Goal: Task Accomplishment & Management: Manage account settings

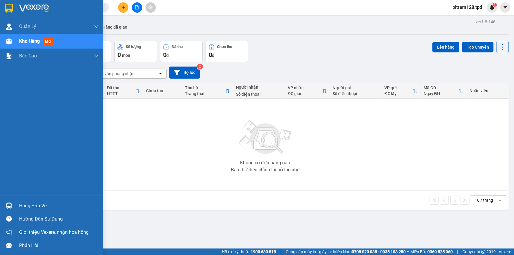
click at [20, 202] on div "Hàng sắp về" at bounding box center [59, 205] width 80 height 9
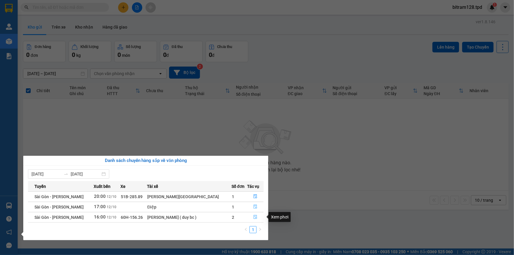
drag, startPoint x: 255, startPoint y: 218, endPoint x: 260, endPoint y: 210, distance: 9.6
click at [260, 210] on tbody "Sài Gòn - [PERSON_NAME] 20:00 [DATE] 51B-285.89 Tạ Xuân Định 1 [GEOGRAPHIC_DATA…" at bounding box center [146, 206] width 236 height 31
click at [256, 206] on button "button" at bounding box center [255, 206] width 16 height 9
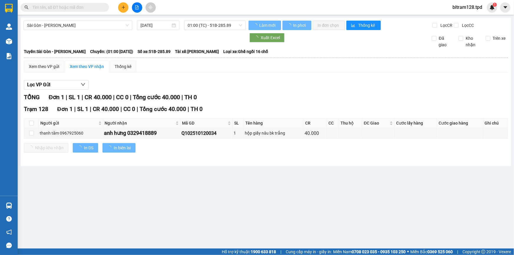
type input "[DATE]"
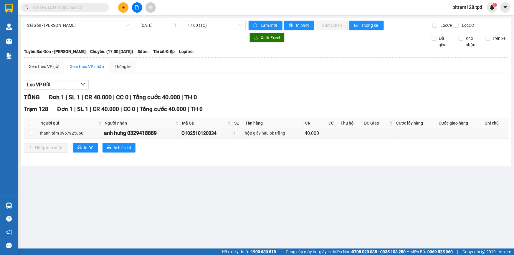
click at [277, 157] on div "TỔNG Đơn 1 | SL 1 | CR 40.000 | CC 0 | Tổng cước 40.000 | TH 0 Trạm 128 Đơn 1 |…" at bounding box center [266, 126] width 484 height 67
click at [19, 203] on main "[GEOGRAPHIC_DATA] - Phương Lâm [DATE] 17:00 (TC) Làm mới In phơi In đơn chọn Th…" at bounding box center [257, 124] width 514 height 249
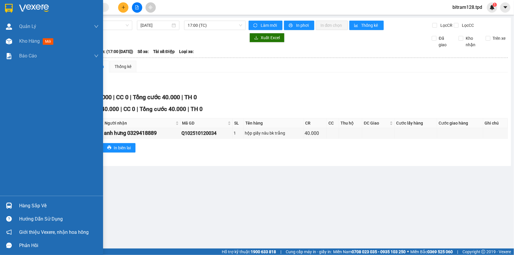
click at [17, 203] on div "Hàng sắp về" at bounding box center [51, 205] width 103 height 13
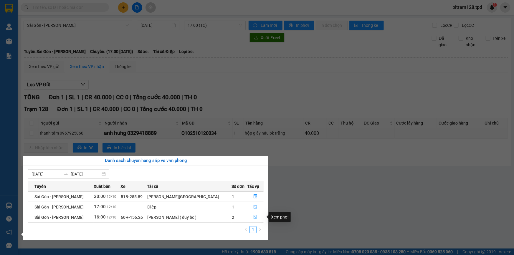
click at [254, 216] on icon "file-done" at bounding box center [256, 217] width 4 height 4
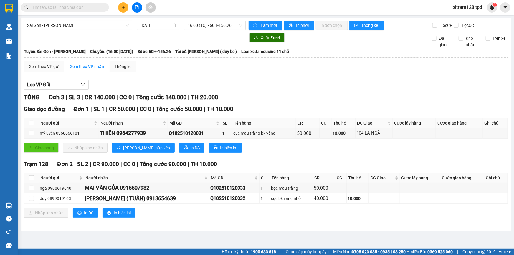
click at [262, 224] on div "TỔNG Đơn 3 | SL 3 | CR 140.000 | CC 0 | Tổng cước 140.000 | TH 20.000 Giao dọc …" at bounding box center [266, 159] width 484 height 132
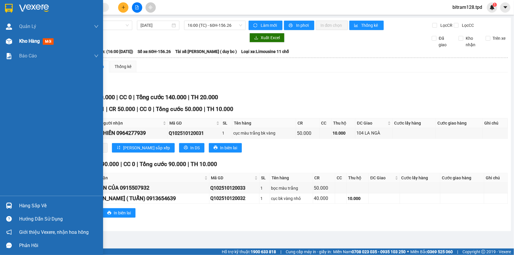
click at [15, 44] on div "Kho hàng mới" at bounding box center [51, 41] width 103 height 15
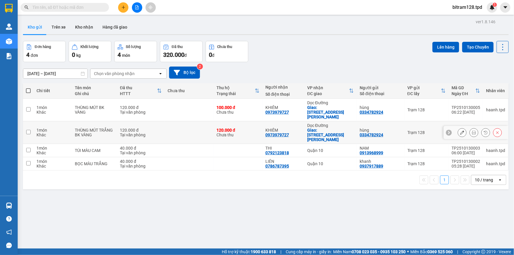
click at [493, 128] on button at bounding box center [497, 133] width 8 height 10
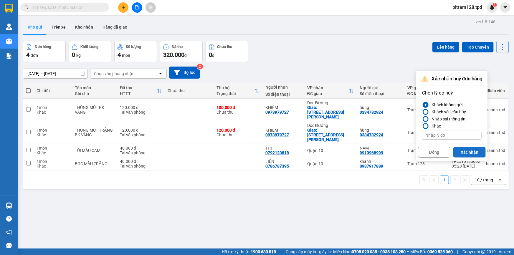
click at [465, 153] on button "Xác nhận" at bounding box center [469, 152] width 32 height 11
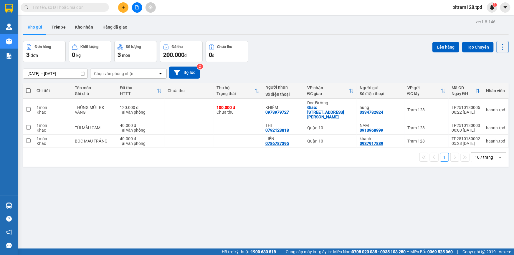
click at [30, 90] on span at bounding box center [28, 90] width 5 height 5
click at [28, 88] on input "checkbox" at bounding box center [28, 88] width 0 height 0
checkbox input "true"
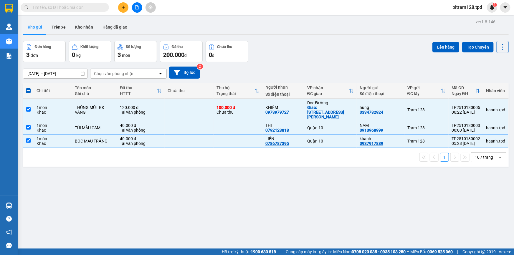
click at [429, 44] on div "Đơn hàng 3 đơn Khối lượng 0 kg Số lượng 3 món Đã thu 200.000 đ Chưa thu 0 đ Lên…" at bounding box center [266, 51] width 486 height 21
click at [442, 46] on button "Lên hàng" at bounding box center [445, 47] width 27 height 11
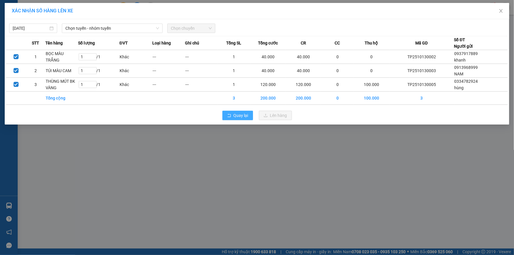
click at [246, 115] on span "Quay lại" at bounding box center [241, 115] width 15 height 6
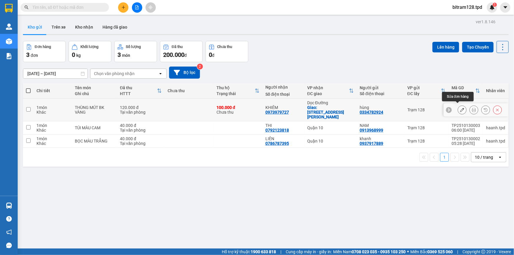
click at [460, 108] on icon at bounding box center [462, 110] width 4 height 4
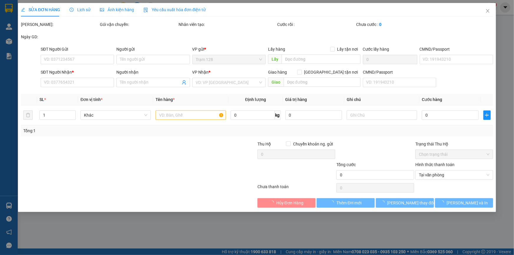
type input "0334782924"
type input "hùng"
type input "0973979727"
type input "KHIÊM"
checkbox input "true"
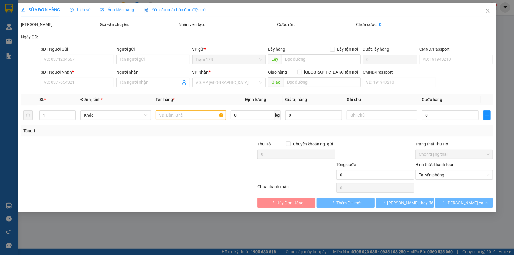
type input "37 NGUYỄN VĂN LUÔNG P.10 Q6"
type input "100.000"
type input "120.000"
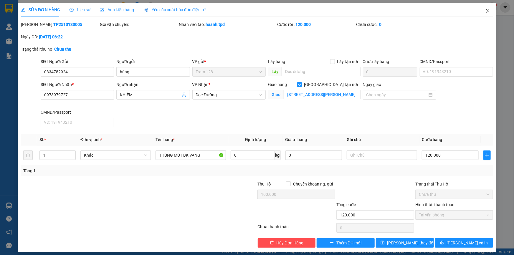
click at [485, 11] on icon "close" at bounding box center [487, 11] width 5 height 5
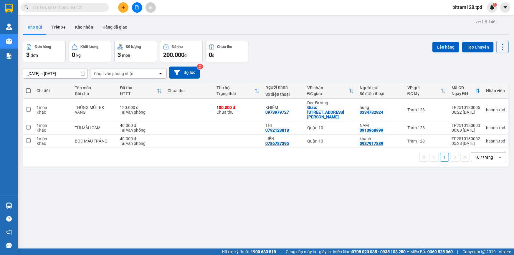
drag, startPoint x: 27, startPoint y: 89, endPoint x: 31, endPoint y: 88, distance: 4.4
click at [28, 88] on span at bounding box center [28, 90] width 5 height 5
click at [28, 88] on input "checkbox" at bounding box center [28, 88] width 0 height 0
checkbox input "true"
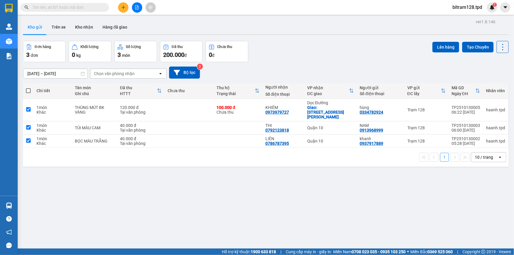
checkbox input "true"
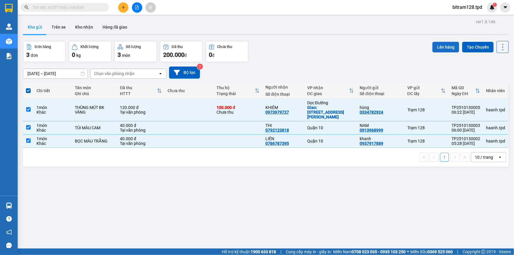
click at [448, 47] on button "Lên hàng" at bounding box center [445, 47] width 27 height 11
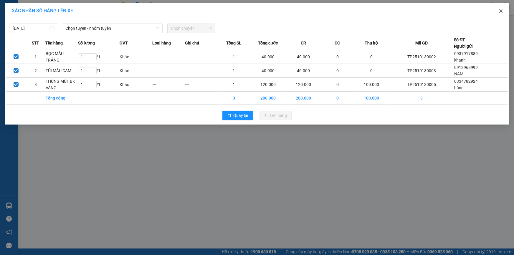
click at [501, 9] on icon "close" at bounding box center [501, 11] width 5 height 5
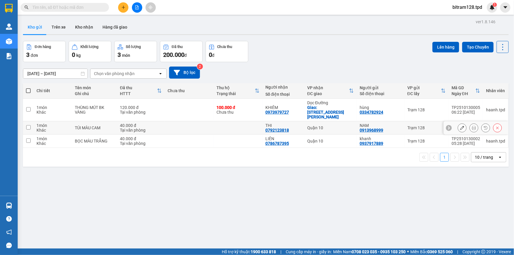
click at [29, 125] on input "checkbox" at bounding box center [28, 127] width 4 height 4
checkbox input "true"
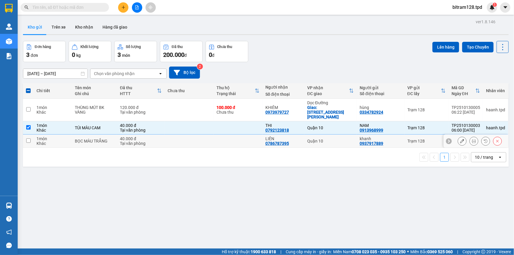
click at [27, 138] on td at bounding box center [28, 141] width 11 height 13
checkbox input "true"
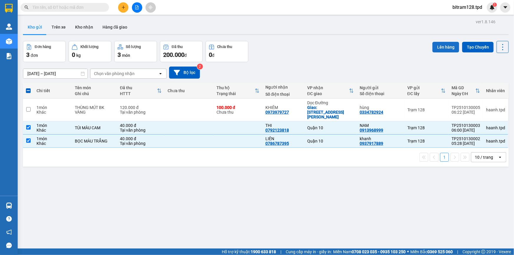
click at [448, 49] on button "Lên hàng" at bounding box center [445, 47] width 27 height 11
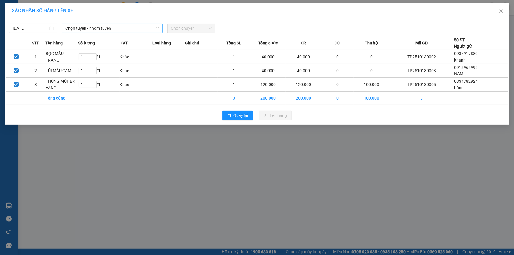
click at [89, 31] on span "Chọn tuyến - nhóm tuyến" at bounding box center [112, 28] width 94 height 9
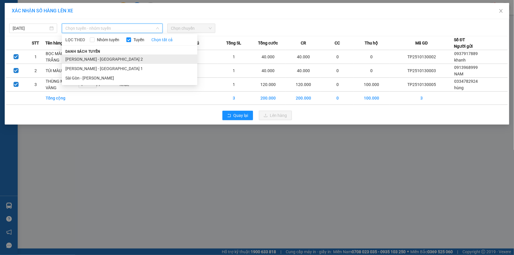
click at [103, 59] on li "[PERSON_NAME] - [GEOGRAPHIC_DATA] 2" at bounding box center [129, 58] width 135 height 9
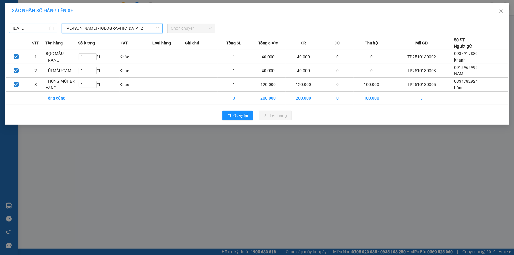
click at [37, 27] on input "[DATE]" at bounding box center [31, 28] width 36 height 6
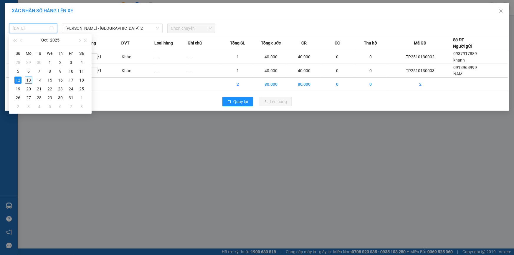
click at [29, 80] on div "13" at bounding box center [28, 80] width 7 height 7
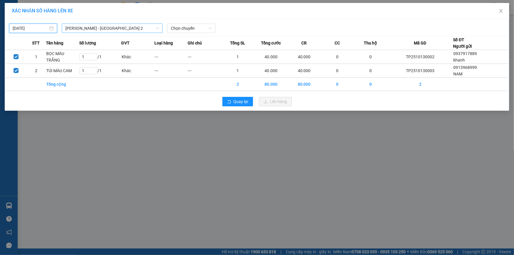
type input "[DATE]"
click at [175, 27] on span "Chọn chuyến" at bounding box center [191, 28] width 41 height 9
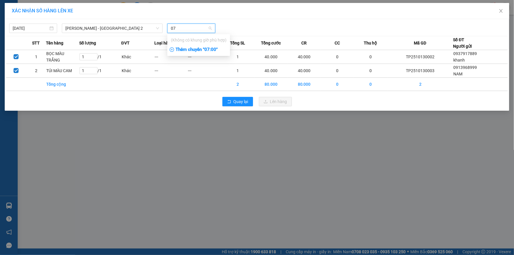
type input "07"
click at [212, 50] on div "Thêm chuyến " 07:00 "" at bounding box center [198, 50] width 63 height 10
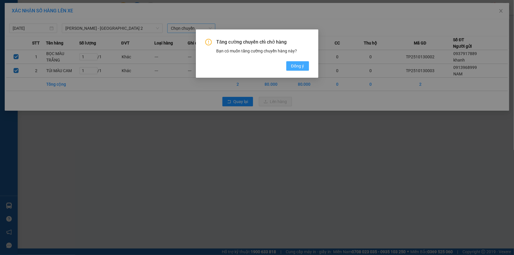
click at [294, 64] on span "Đồng ý" at bounding box center [297, 66] width 13 height 6
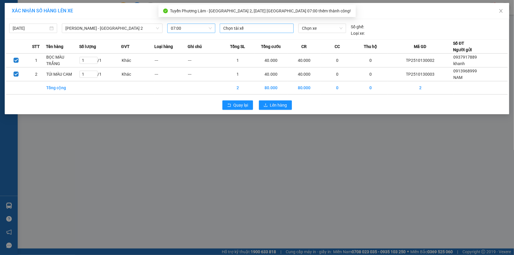
click at [258, 28] on div at bounding box center [256, 28] width 71 height 7
type input "tài"
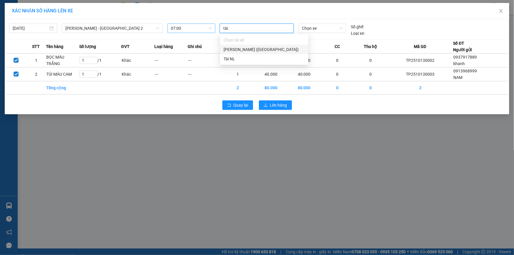
click at [257, 49] on div "Vương Trí Tài (Phú Hoà)" at bounding box center [264, 49] width 81 height 6
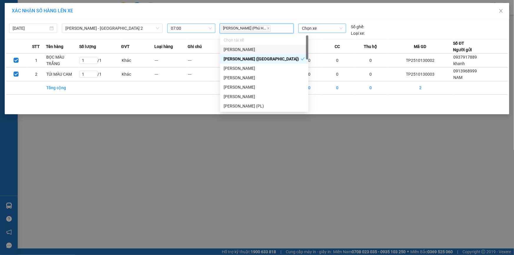
click at [309, 27] on span "Chọn xe" at bounding box center [322, 28] width 41 height 9
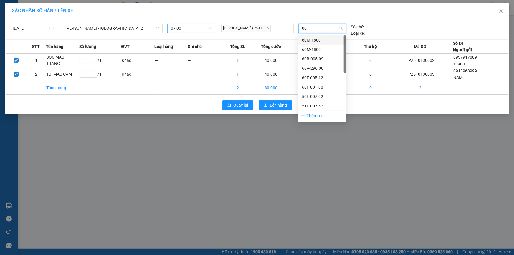
type input "0"
type input "033"
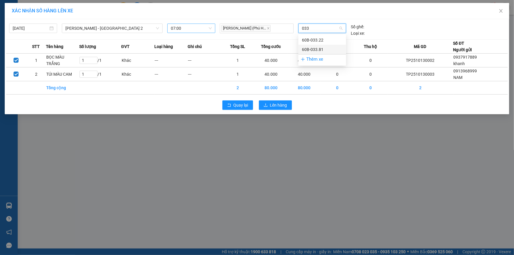
click at [329, 52] on div "60B-033.81" at bounding box center [322, 49] width 41 height 6
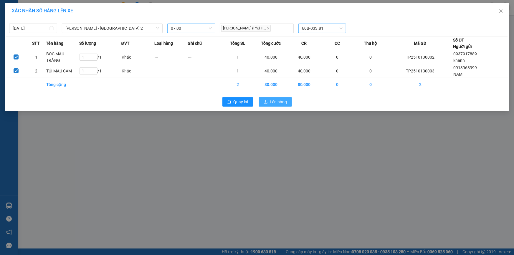
click at [282, 102] on span "Lên hàng" at bounding box center [278, 102] width 17 height 6
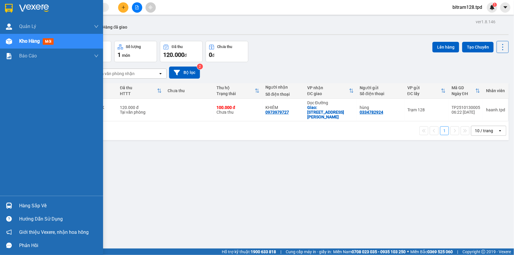
click at [6, 207] on img at bounding box center [9, 206] width 6 height 6
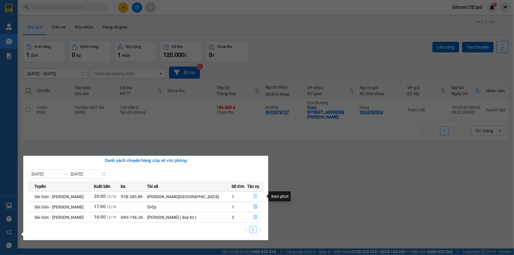
click at [254, 197] on icon "file-done" at bounding box center [256, 196] width 4 height 4
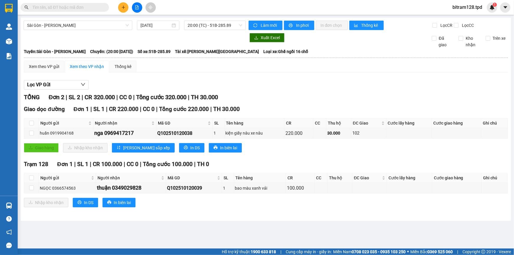
click at [195, 198] on div "Nhập kho nhận In DS In biên lai" at bounding box center [266, 202] width 484 height 9
click at [215, 208] on div "Trạm 128 Đơn 1 | SL 1 | CR 100.000 | CC 0 | Tổng cước 100.000 | TH 0 Người gửi …" at bounding box center [266, 186] width 484 height 52
click at [32, 177] on input "checkbox" at bounding box center [31, 178] width 5 height 5
checkbox input "true"
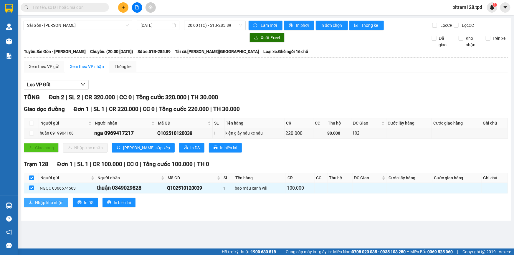
click at [53, 205] on span "Nhập kho nhận" at bounding box center [49, 202] width 29 height 6
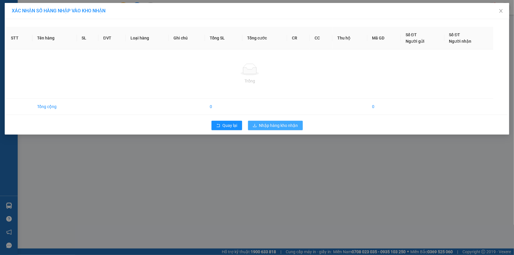
click at [279, 125] on span "Nhập hàng kho nhận" at bounding box center [278, 125] width 39 height 6
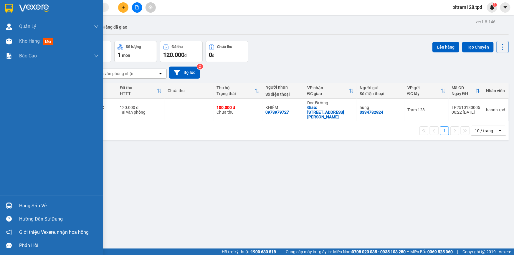
click at [12, 205] on img at bounding box center [9, 206] width 6 height 6
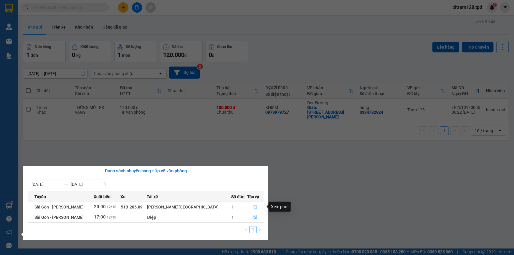
click at [252, 204] on button "button" at bounding box center [255, 206] width 16 height 9
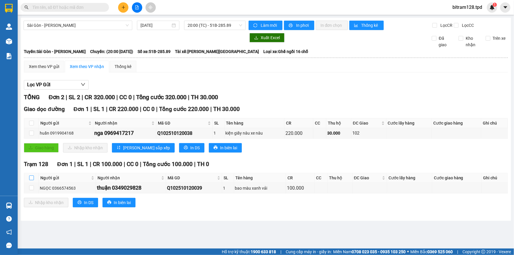
click at [31, 176] on input "checkbox" at bounding box center [31, 178] width 5 height 5
checkbox input "true"
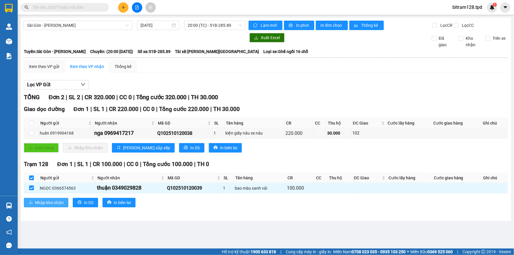
click at [42, 204] on span "Nhập kho nhận" at bounding box center [49, 202] width 29 height 6
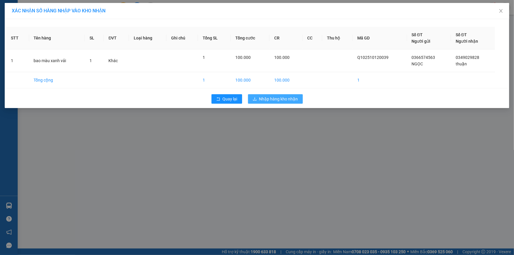
click at [281, 97] on span "Nhập hàng kho nhận" at bounding box center [278, 99] width 39 height 6
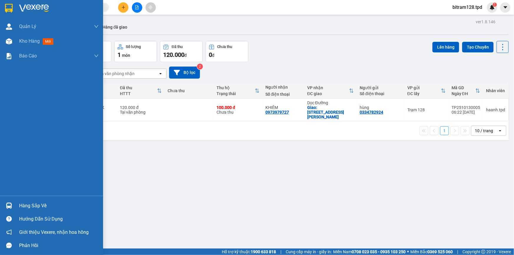
drag, startPoint x: 14, startPoint y: 202, endPoint x: 22, endPoint y: 204, distance: 8.2
click at [13, 202] on div at bounding box center [9, 206] width 10 height 10
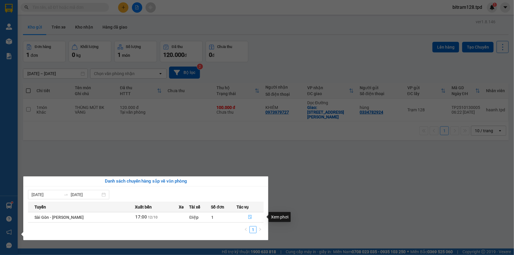
click at [252, 217] on button "button" at bounding box center [250, 217] width 27 height 9
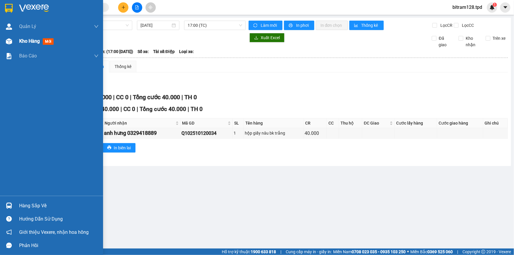
click at [29, 45] on div "Kho hàng mới" at bounding box center [59, 41] width 80 height 15
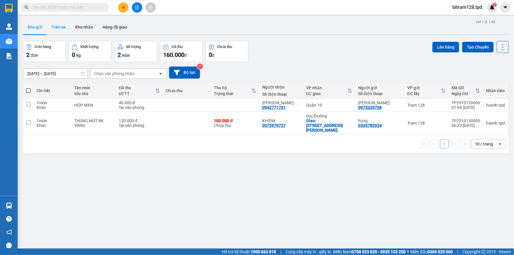
click at [61, 23] on button "Trên xe" at bounding box center [59, 27] width 24 height 14
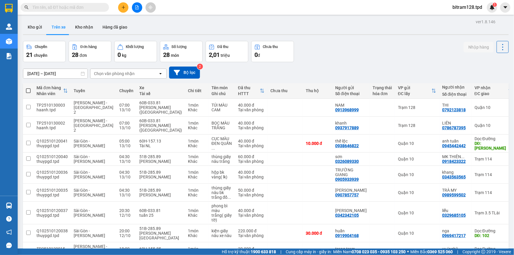
click at [87, 15] on main "ver 1.8.146 Kho gửi Trên xe Kho nhận Hàng đã giao Chuyến 21 chuyến Đơn hàng 28 …" at bounding box center [257, 124] width 514 height 249
click at [88, 19] on div "ver 1.8.146 Kho gửi Trên xe Kho nhận Hàng đã giao Chuyến 21 chuyến Đơn hàng 28 …" at bounding box center [266, 159] width 490 height 282
click at [88, 21] on button "Kho nhận" at bounding box center [83, 27] width 27 height 14
type input "[DATE] – [DATE]"
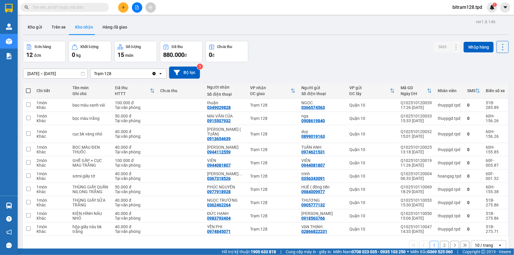
click at [327, 65] on div "11/10/2025 – 13/10/2025 Press the down arrow key to interact with the calendar …" at bounding box center [266, 72] width 486 height 21
